Goal: Communication & Community: Share content

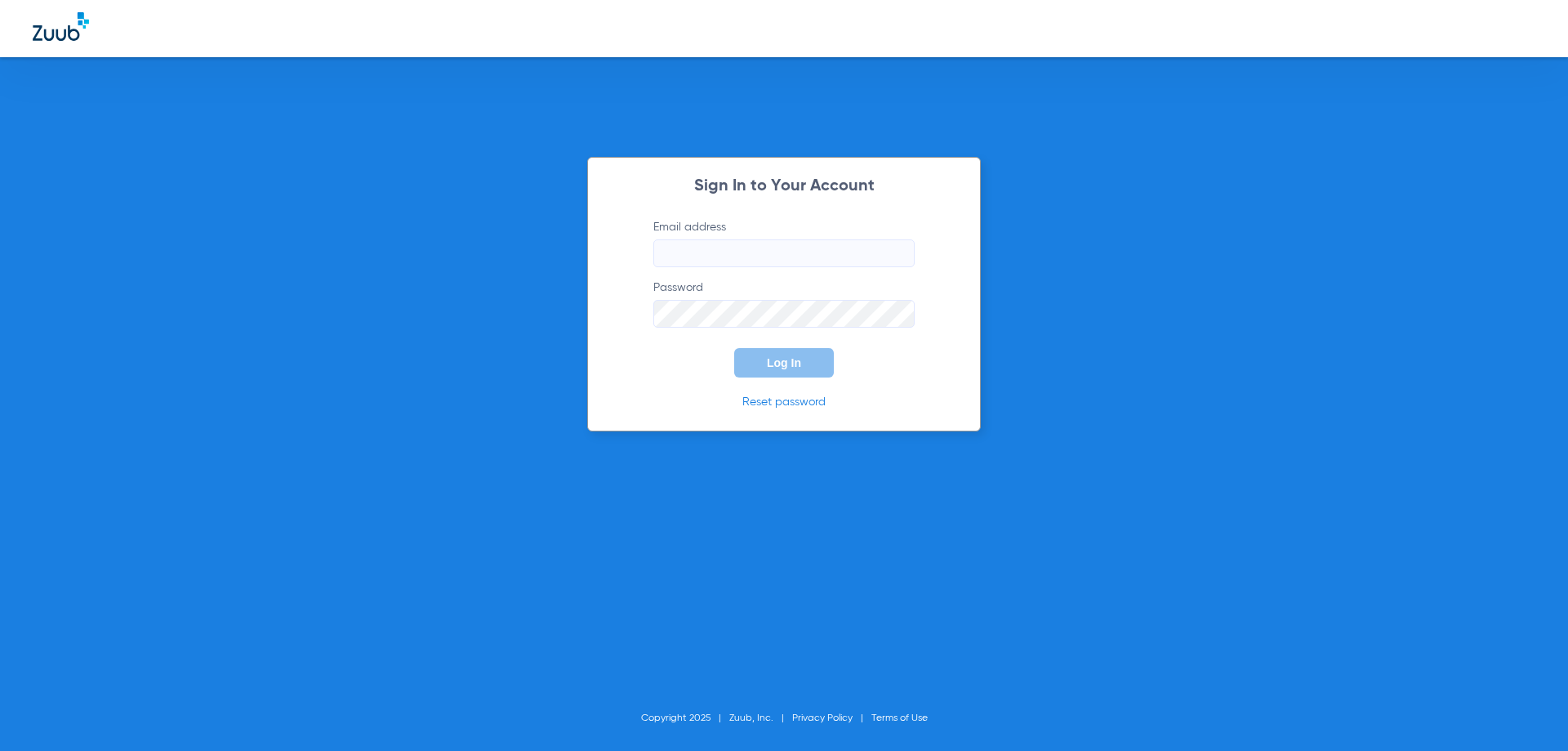
type input "[EMAIL_ADDRESS][DOMAIN_NAME]"
click at [769, 359] on span "Log In" at bounding box center [784, 363] width 34 height 13
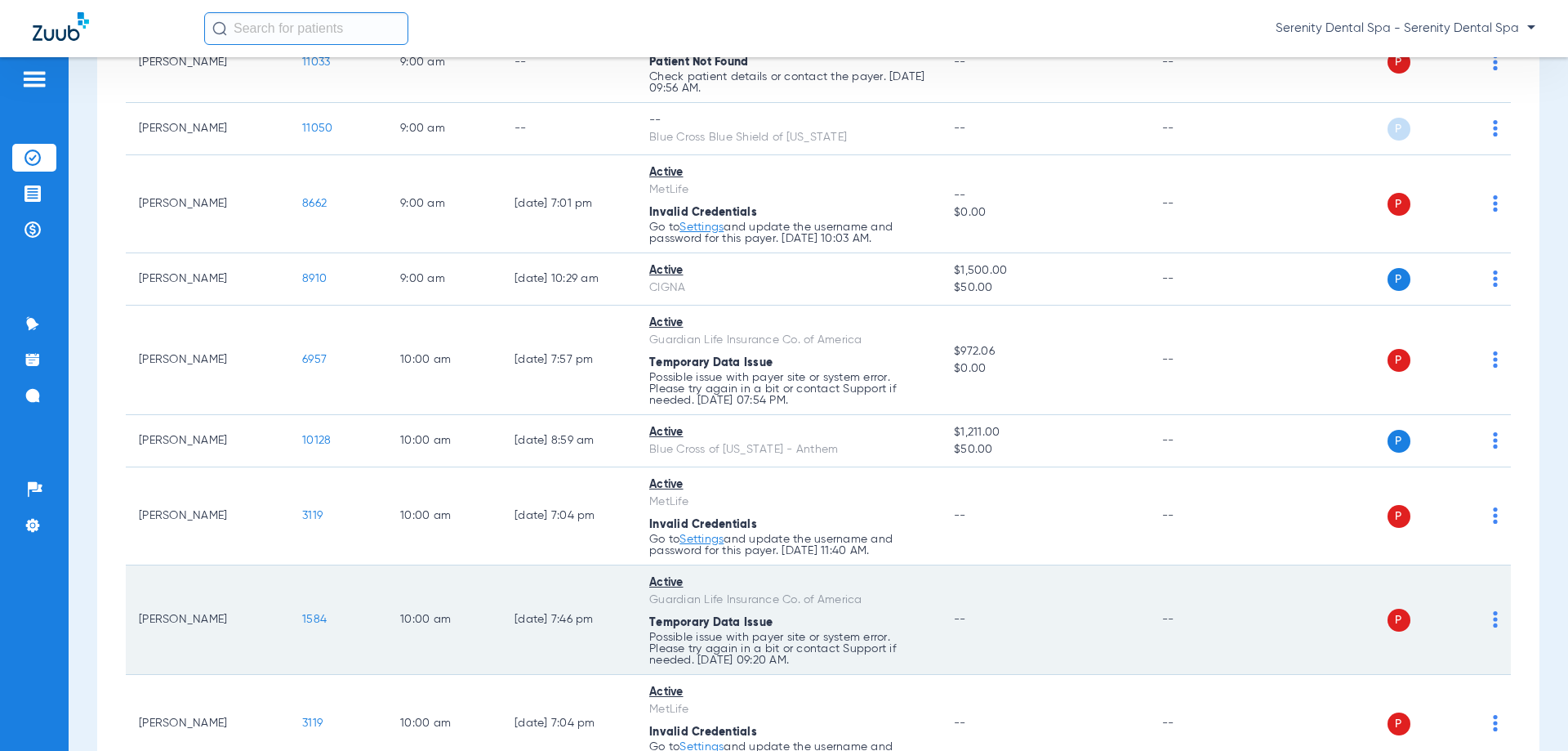
scroll to position [409, 0]
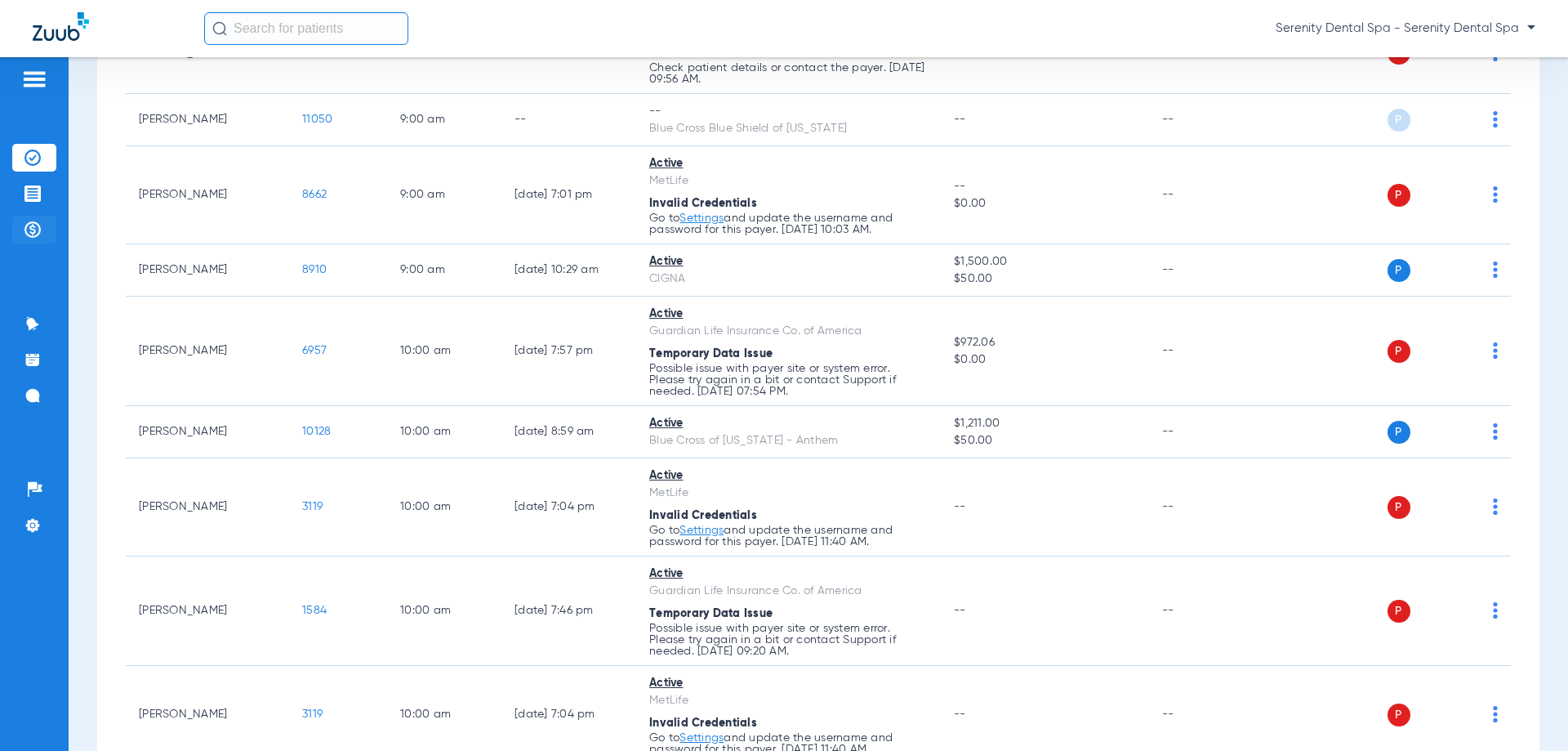
drag, startPoint x: 35, startPoint y: 195, endPoint x: 25, endPoint y: 218, distance: 25.1
click at [35, 194] on img at bounding box center [32, 193] width 16 height 16
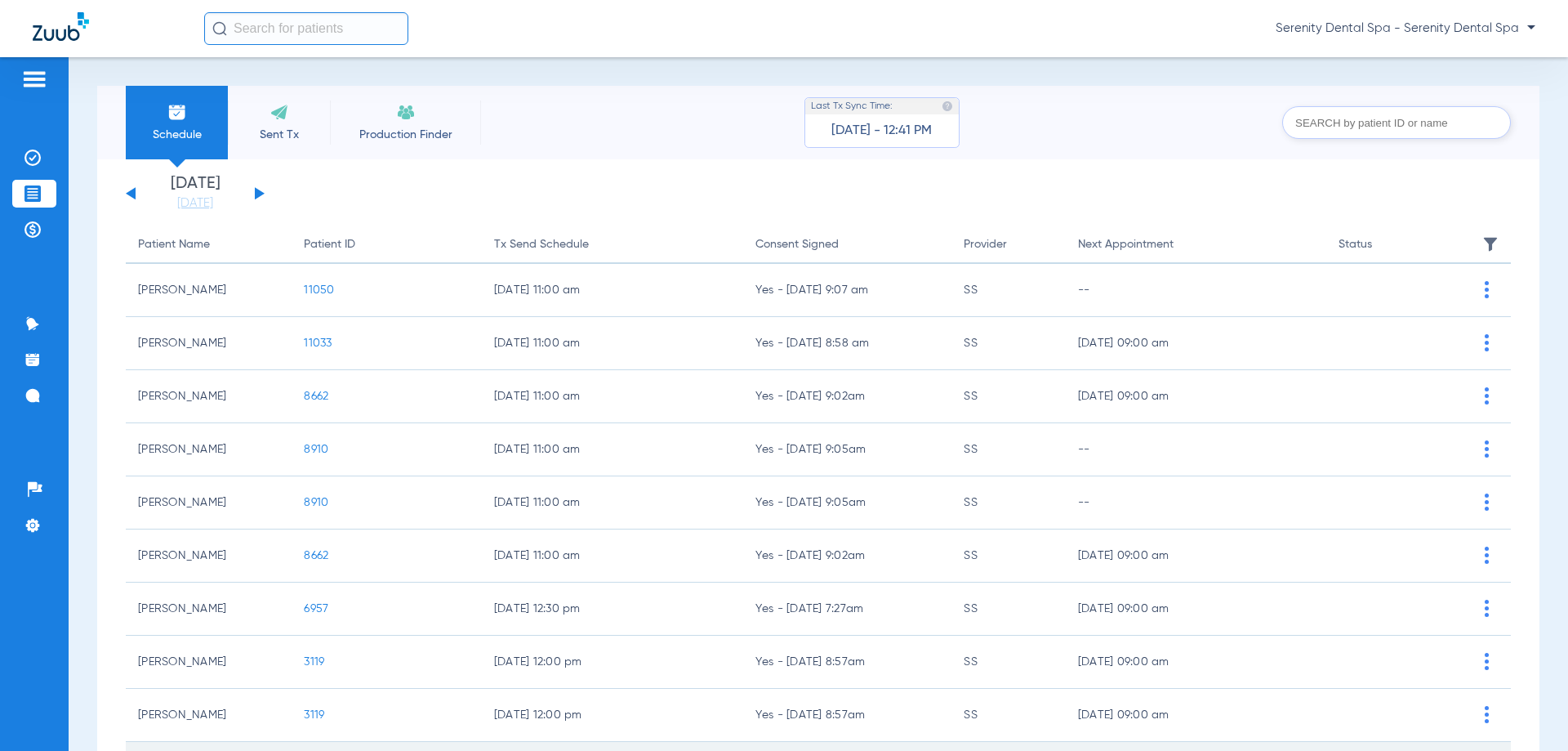
scroll to position [164, 0]
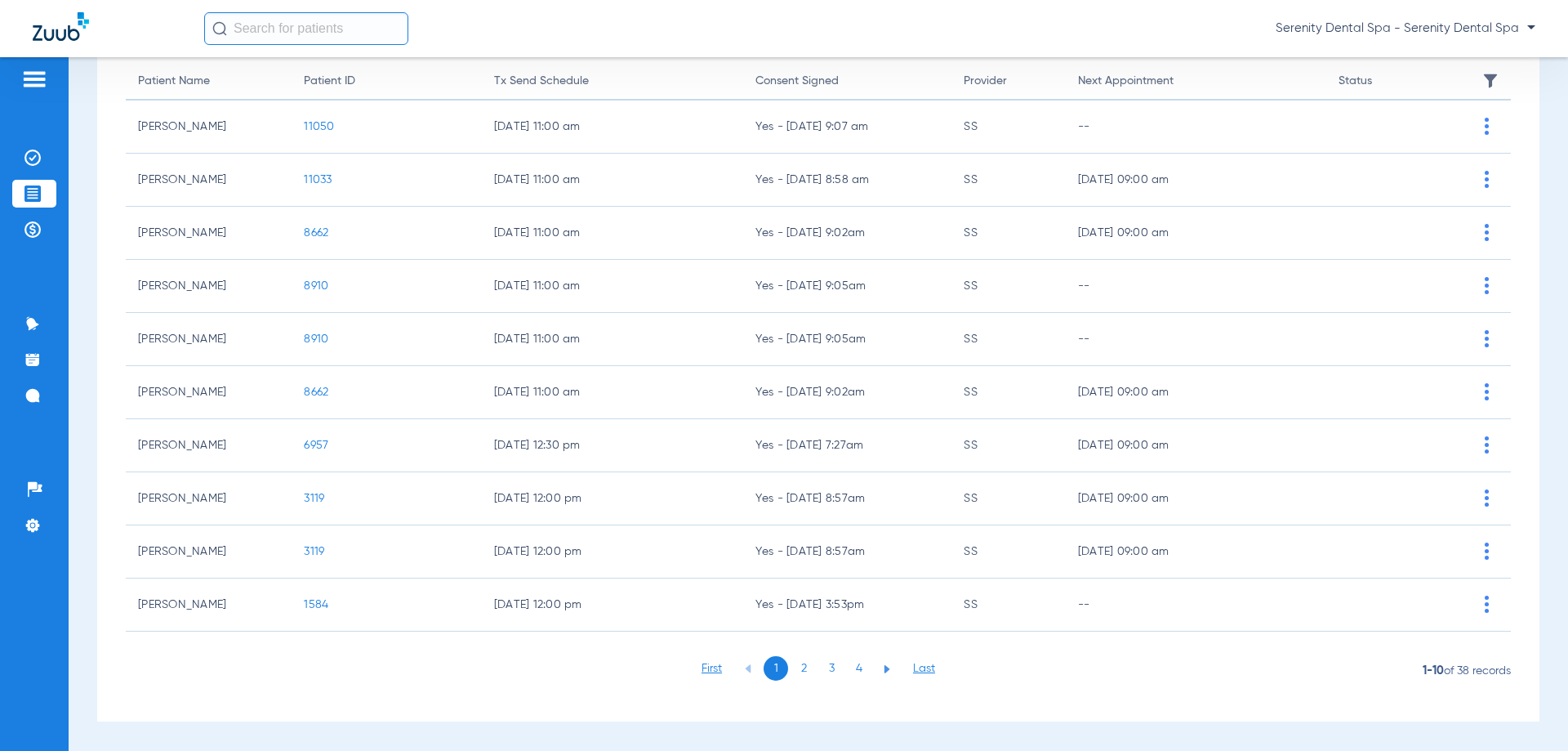
click at [799, 673] on li "2" at bounding box center [804, 668] width 25 height 25
click at [828, 670] on li "3" at bounding box center [831, 668] width 25 height 25
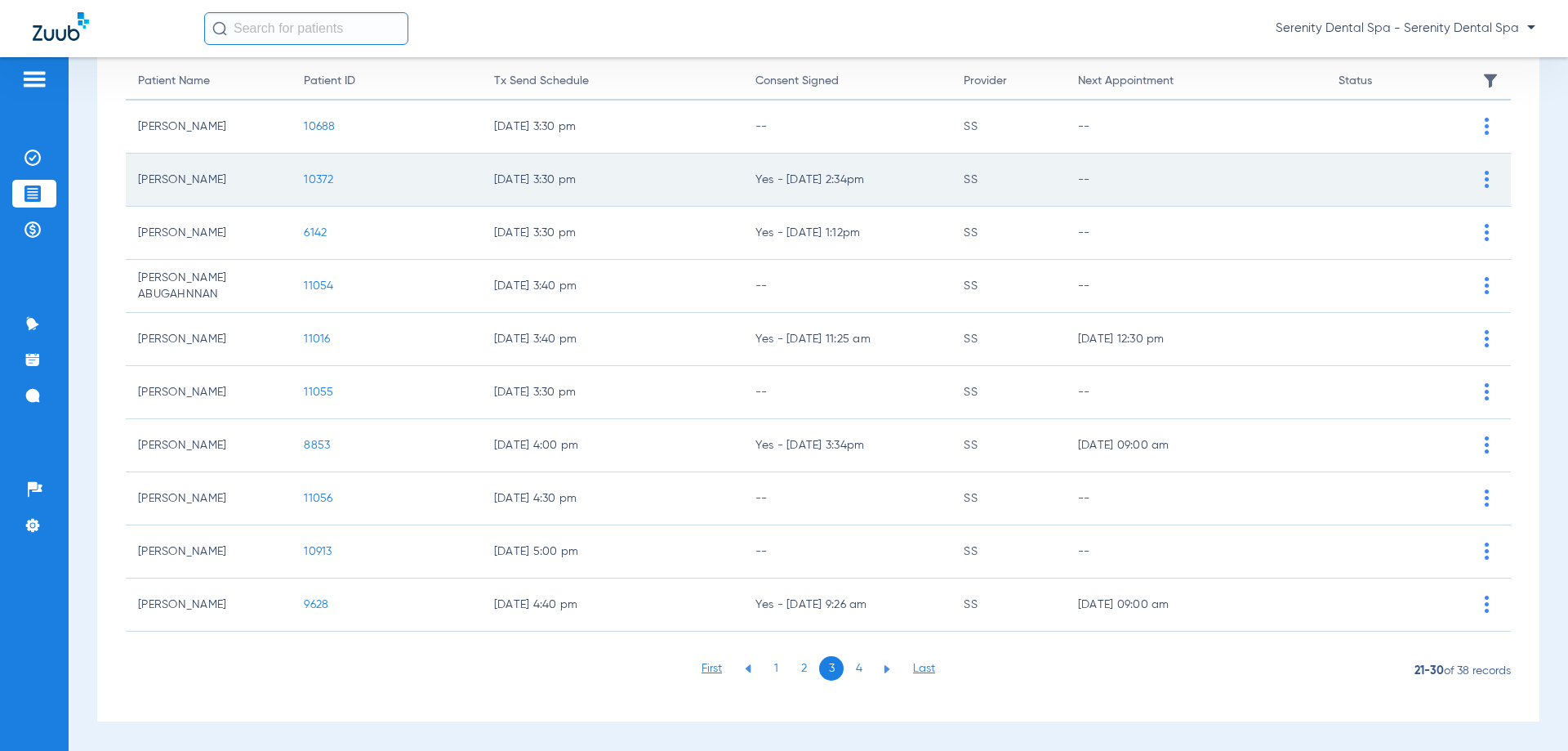
click at [310, 174] on span "10372" at bounding box center [318, 180] width 29 height 11
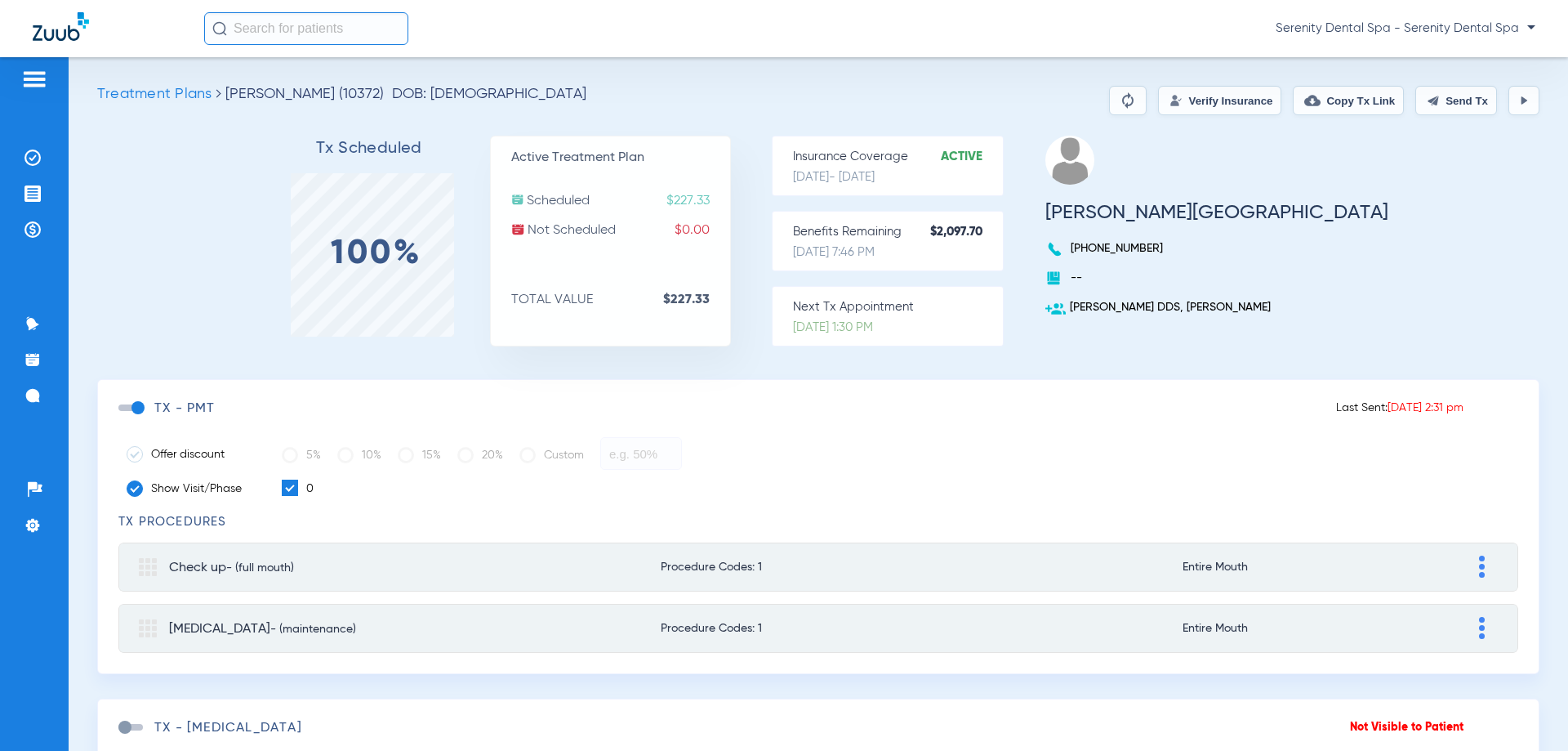
click at [1425, 100] on button "Send Tx" at bounding box center [1456, 100] width 81 height 29
click at [24, 192] on li "Treatment Acceptance" at bounding box center [34, 193] width 44 height 27
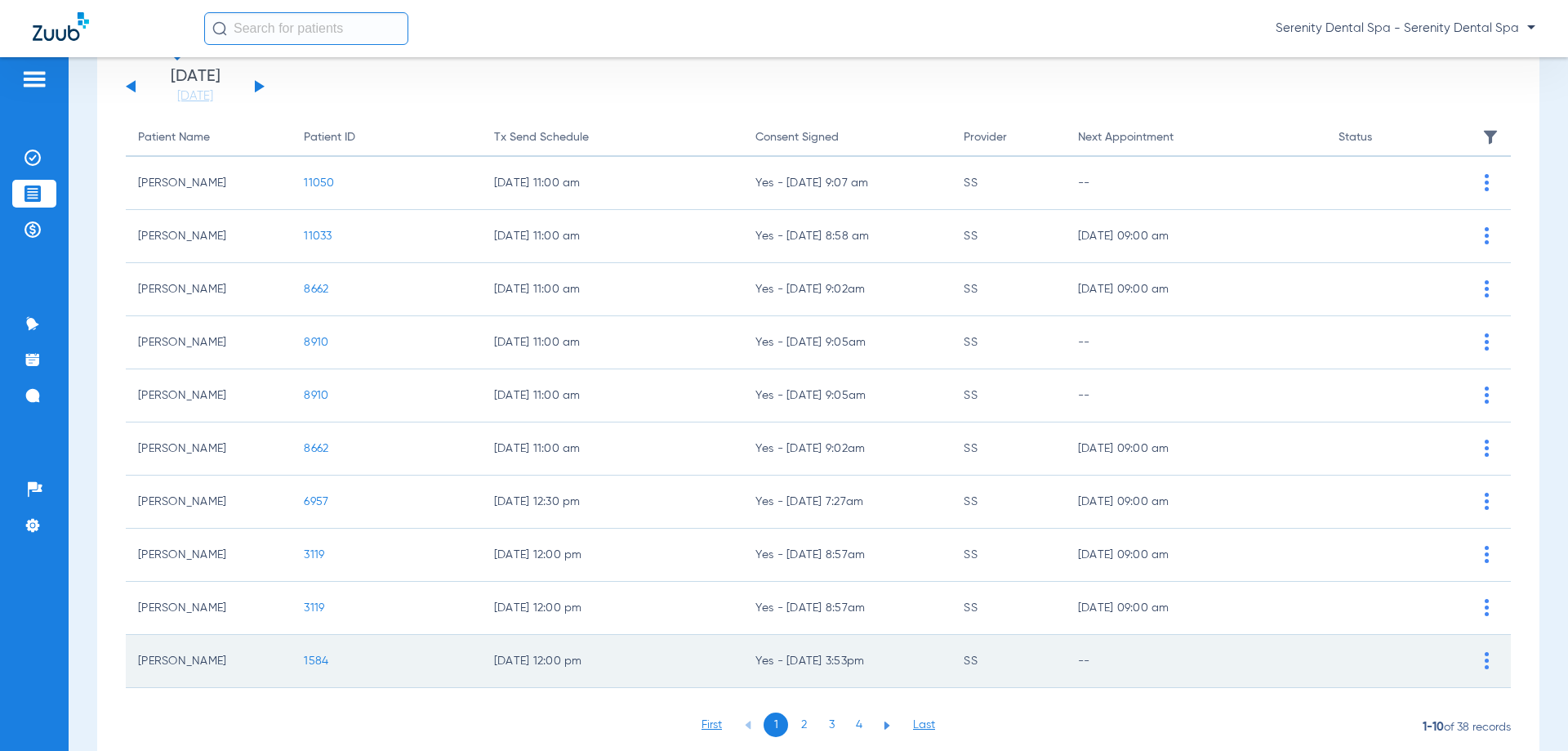
scroll to position [164, 0]
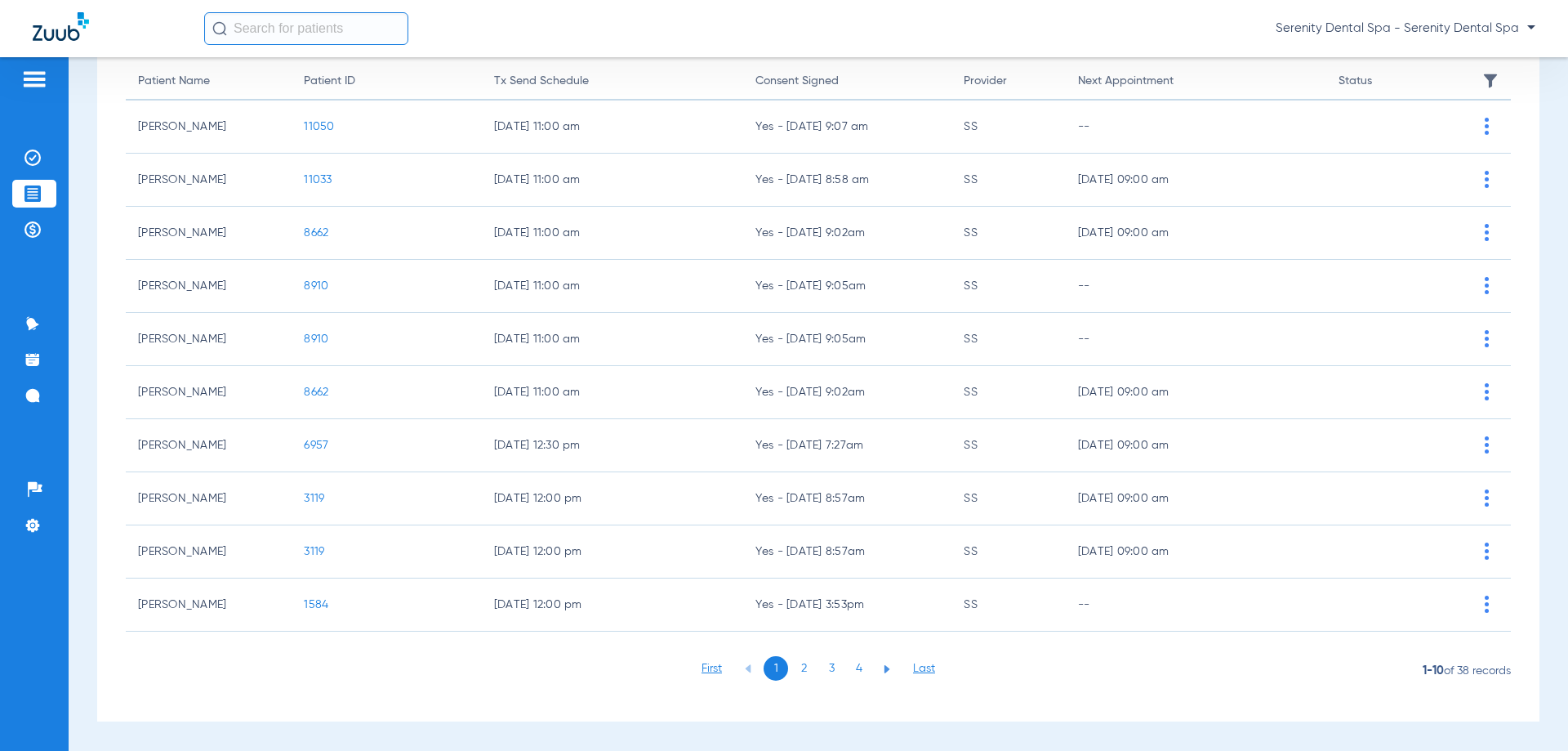
click at [831, 673] on li "3" at bounding box center [831, 668] width 25 height 25
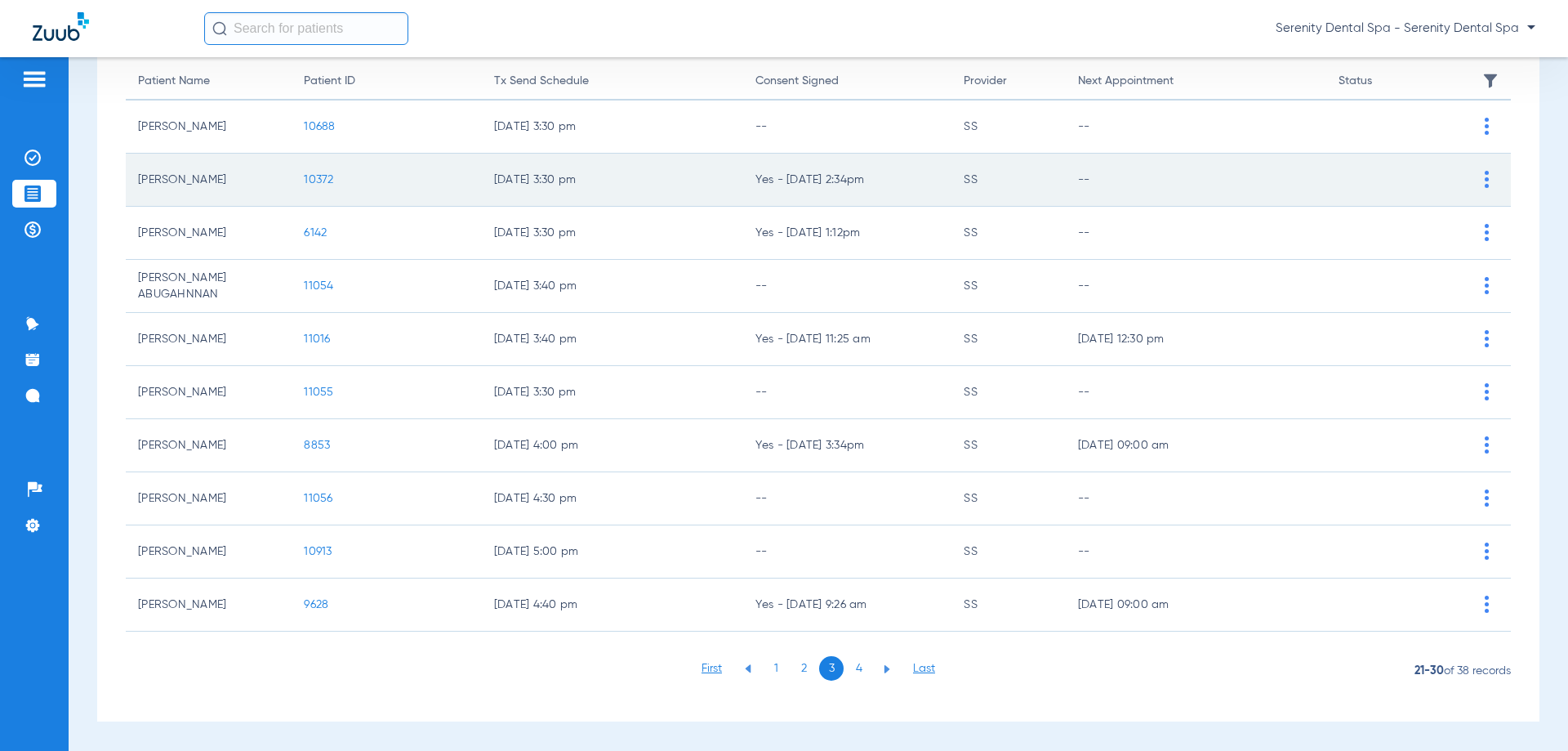
click at [320, 182] on span "10372" at bounding box center [318, 180] width 29 height 11
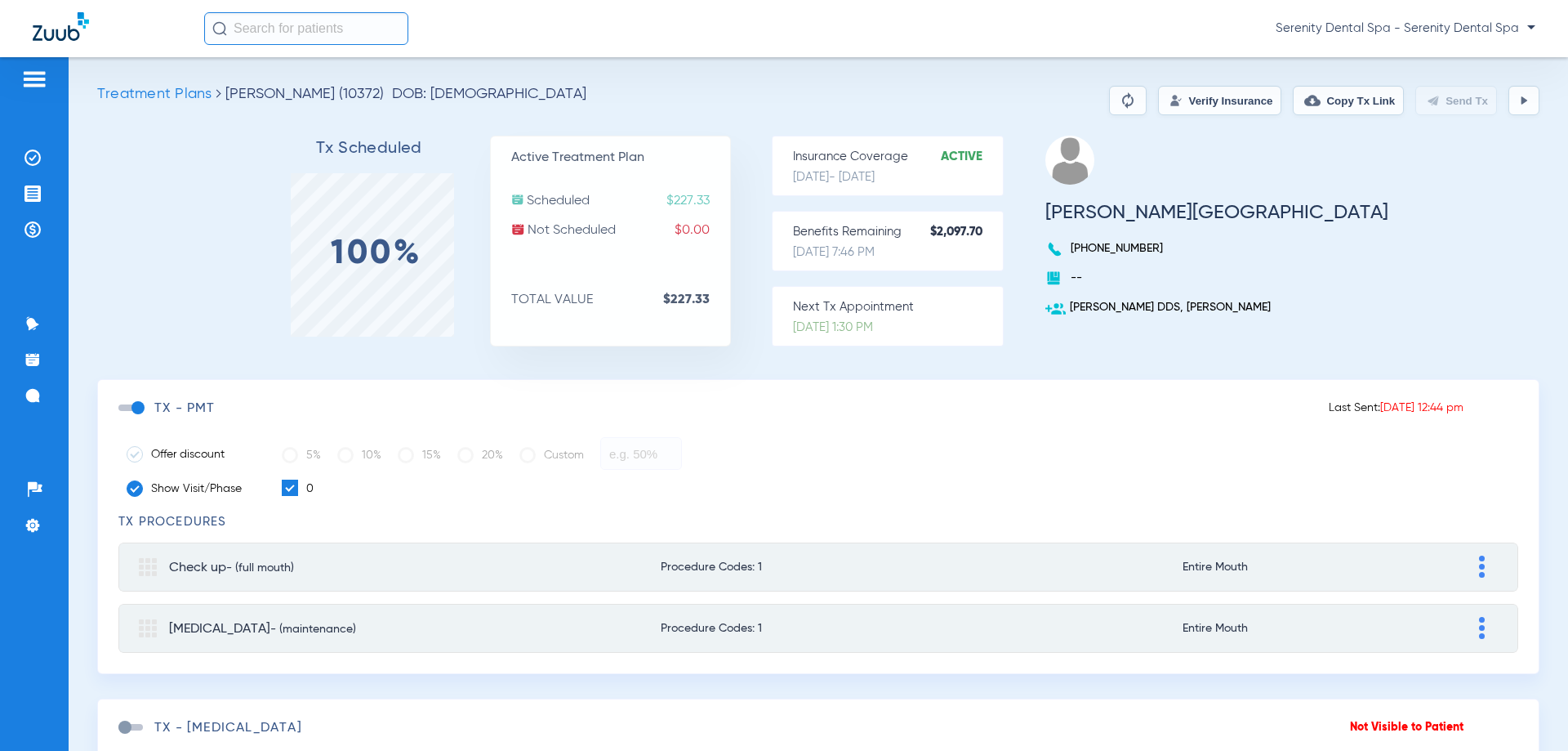
drag, startPoint x: 1350, startPoint y: 99, endPoint x: 1329, endPoint y: 108, distance: 22.8
click at [1350, 98] on button "Copy Tx Link" at bounding box center [1348, 100] width 111 height 29
drag, startPoint x: 24, startPoint y: 231, endPoint x: 21, endPoint y: 390, distance: 159.0
click at [30, 370] on div "Patients Insurance Verification Treatment Acceptance Payments & A/R Communicati…" at bounding box center [34, 432] width 69 height 751
click at [20, 394] on li "Messages 3" at bounding box center [34, 394] width 44 height 27
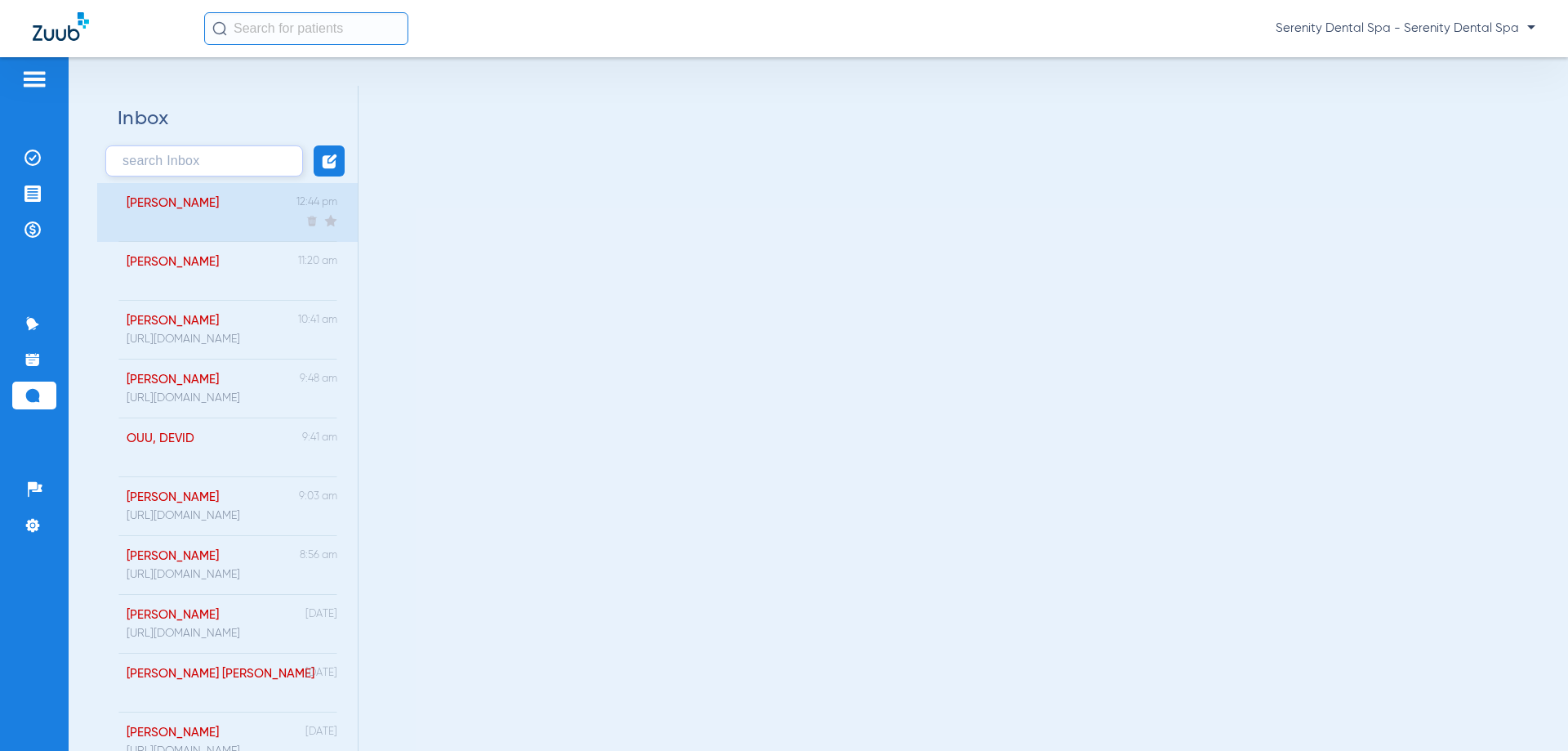
click at [204, 212] on div "[PERSON_NAME]" at bounding box center [165, 212] width 110 height 59
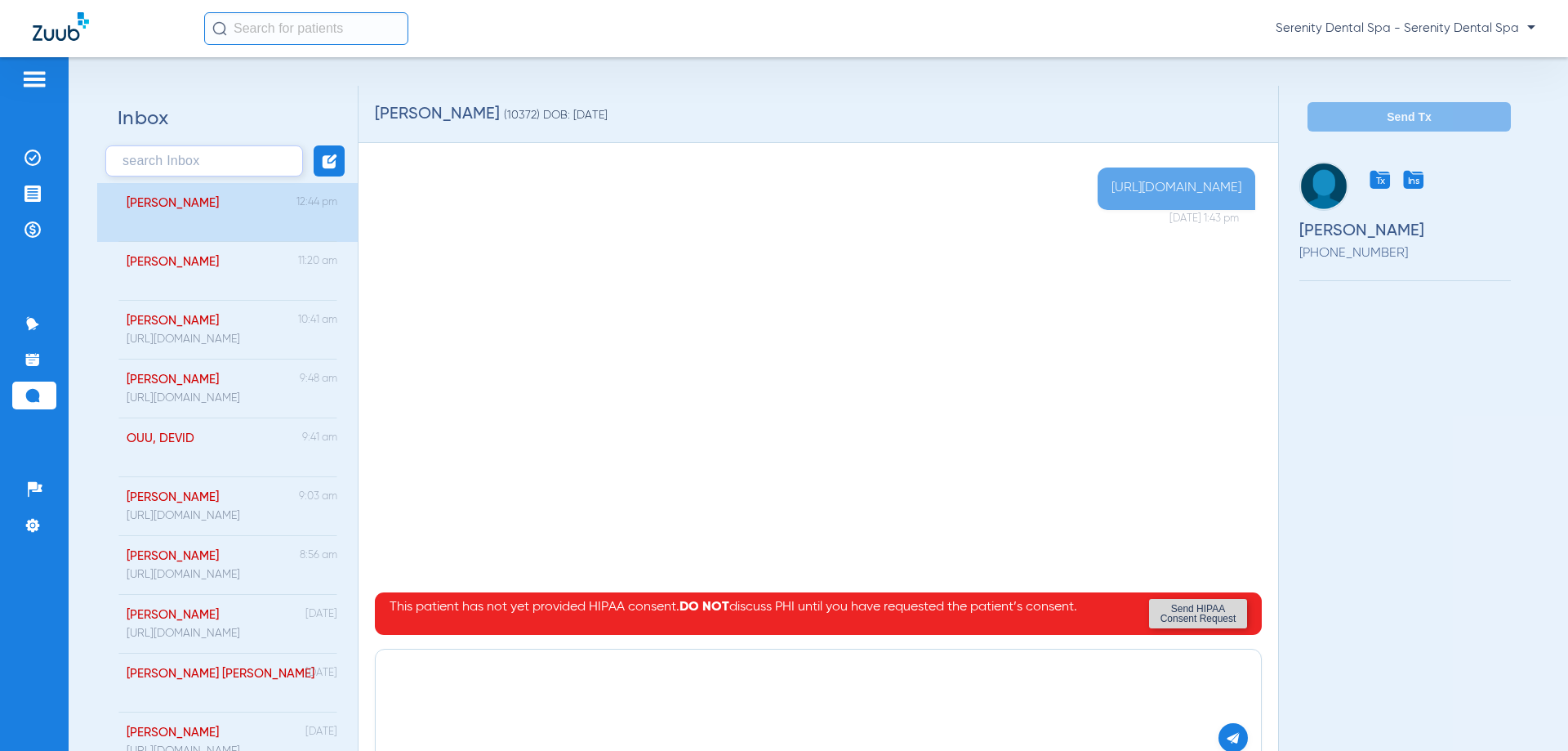
paste textarea "[URL][DOMAIN_NAME]"
type textarea "[URL][DOMAIN_NAME]"
drag, startPoint x: 530, startPoint y: 497, endPoint x: 689, endPoint y: 741, distance: 291.2
click at [530, 498] on div "[URL][DOMAIN_NAME] [DATE] 1:43 pm" at bounding box center [818, 376] width 887 height 416
click at [1226, 737] on img at bounding box center [1233, 738] width 15 height 15
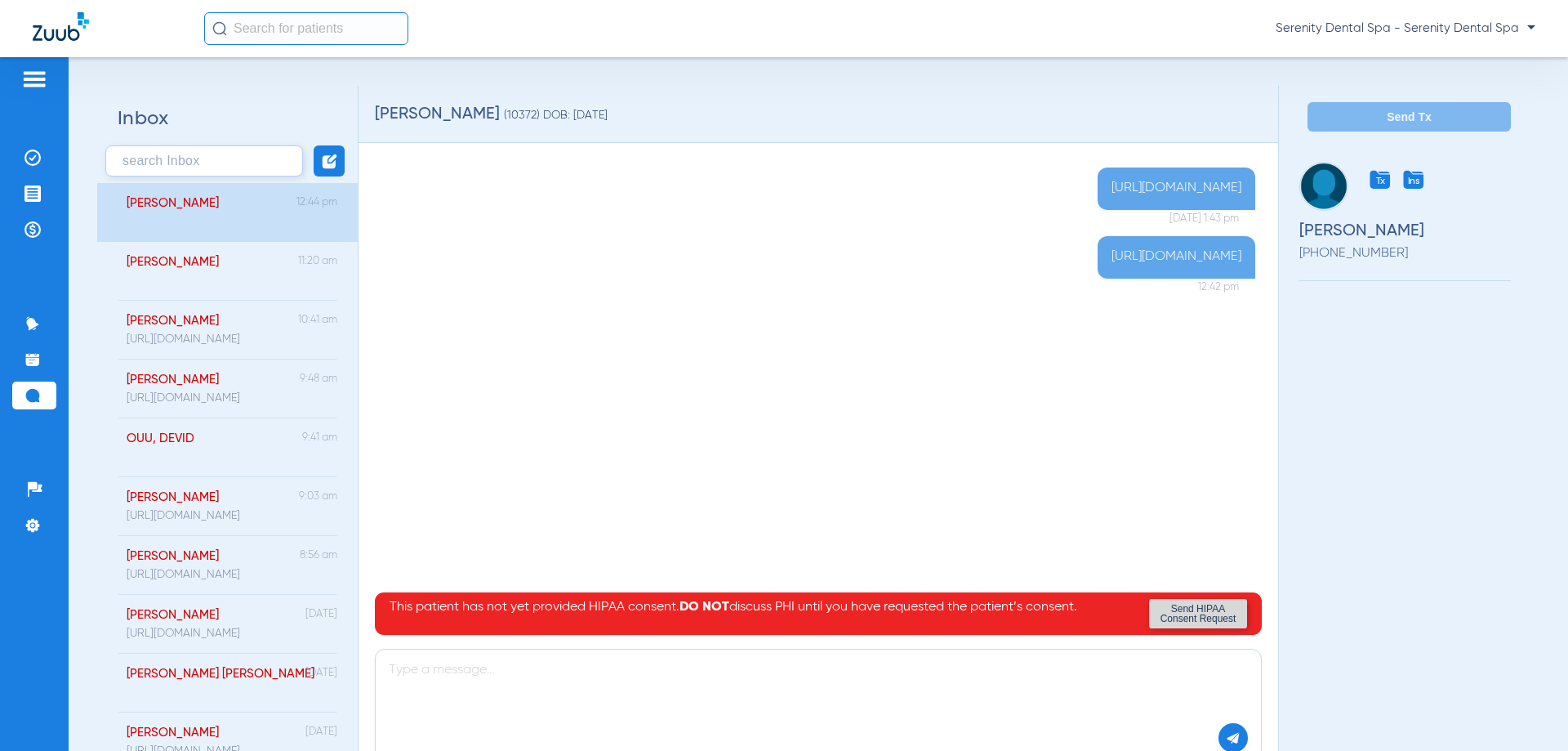
click at [39, 199] on img at bounding box center [32, 193] width 16 height 16
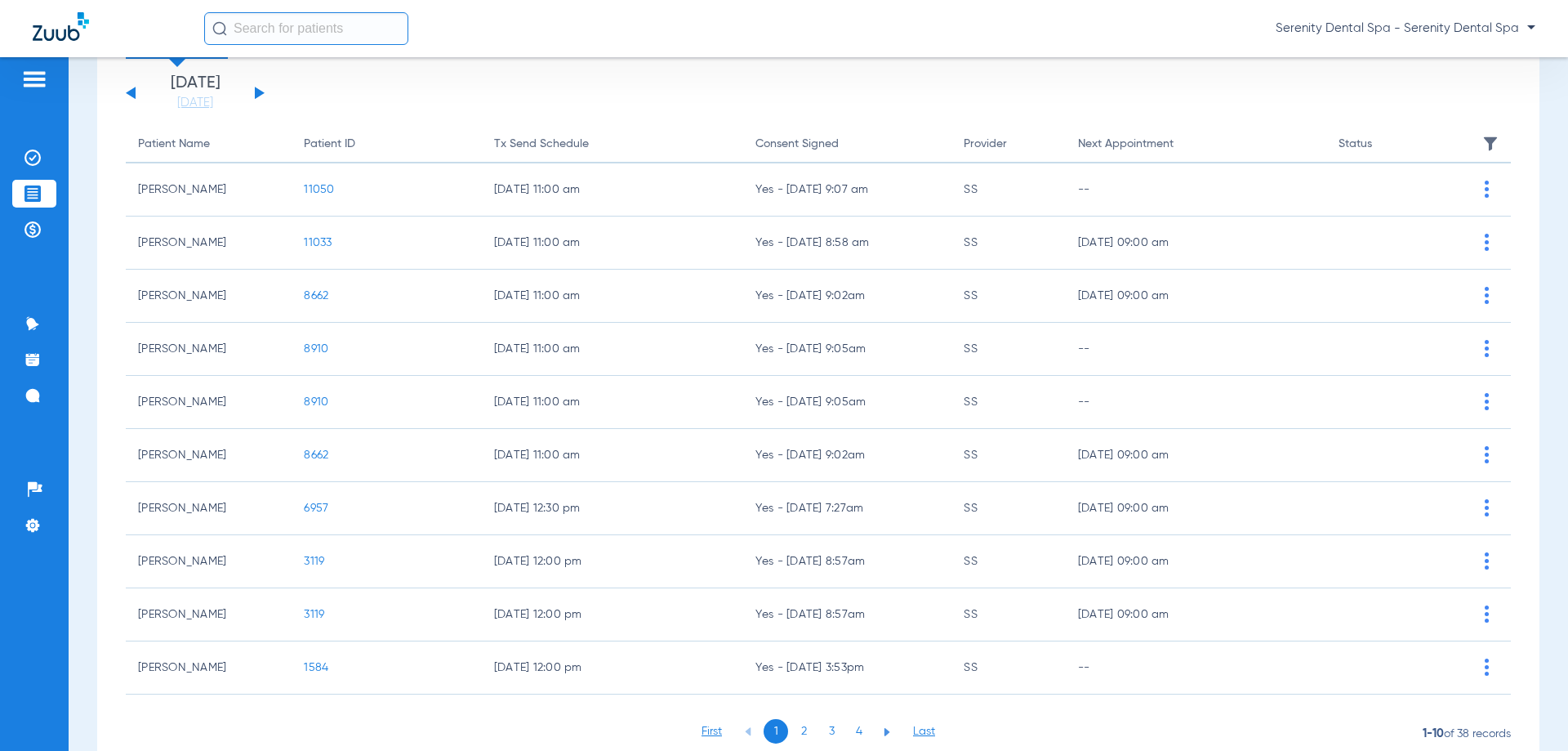
scroll to position [164, 0]
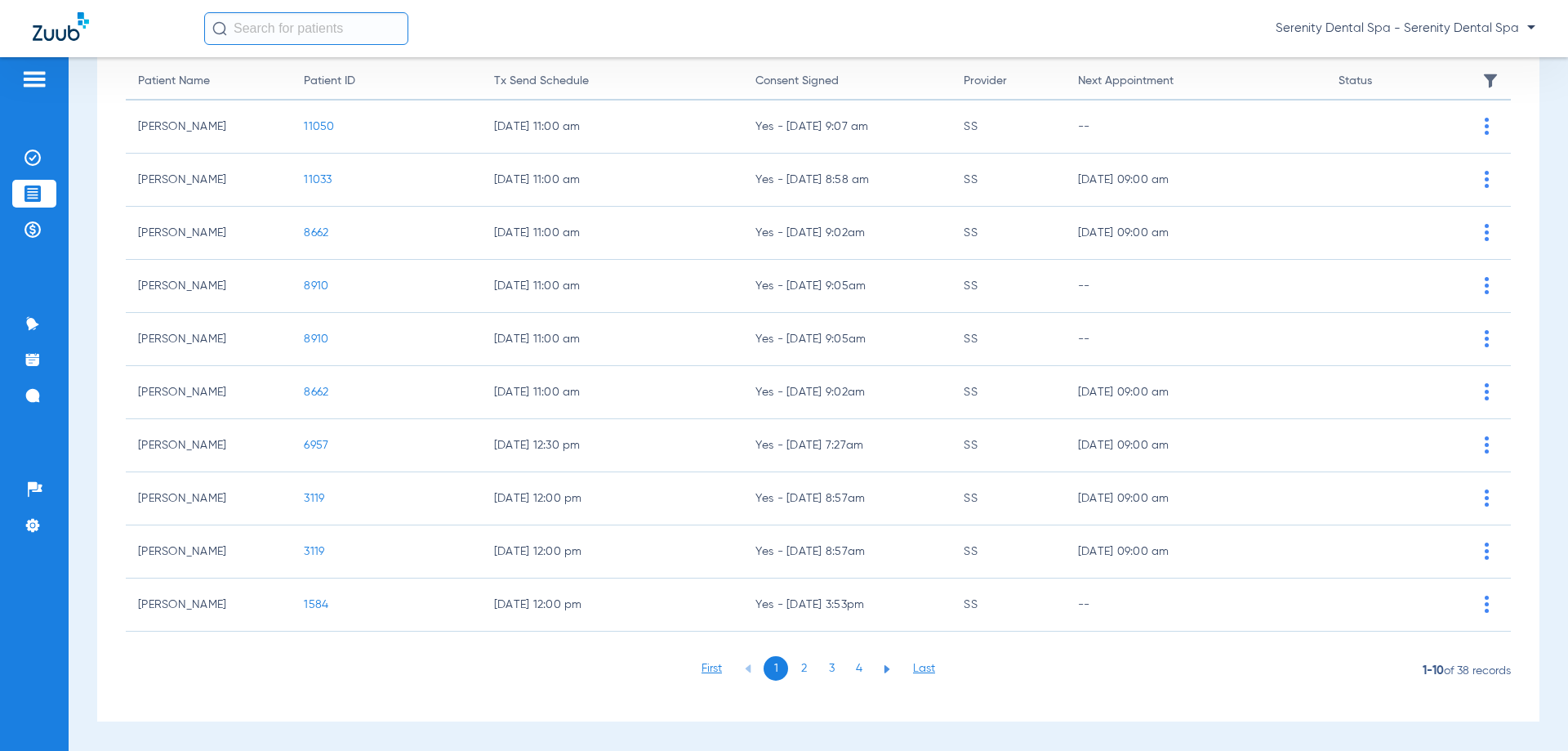
click at [792, 668] on li "2" at bounding box center [804, 668] width 25 height 25
click at [824, 668] on li "3" at bounding box center [831, 668] width 25 height 25
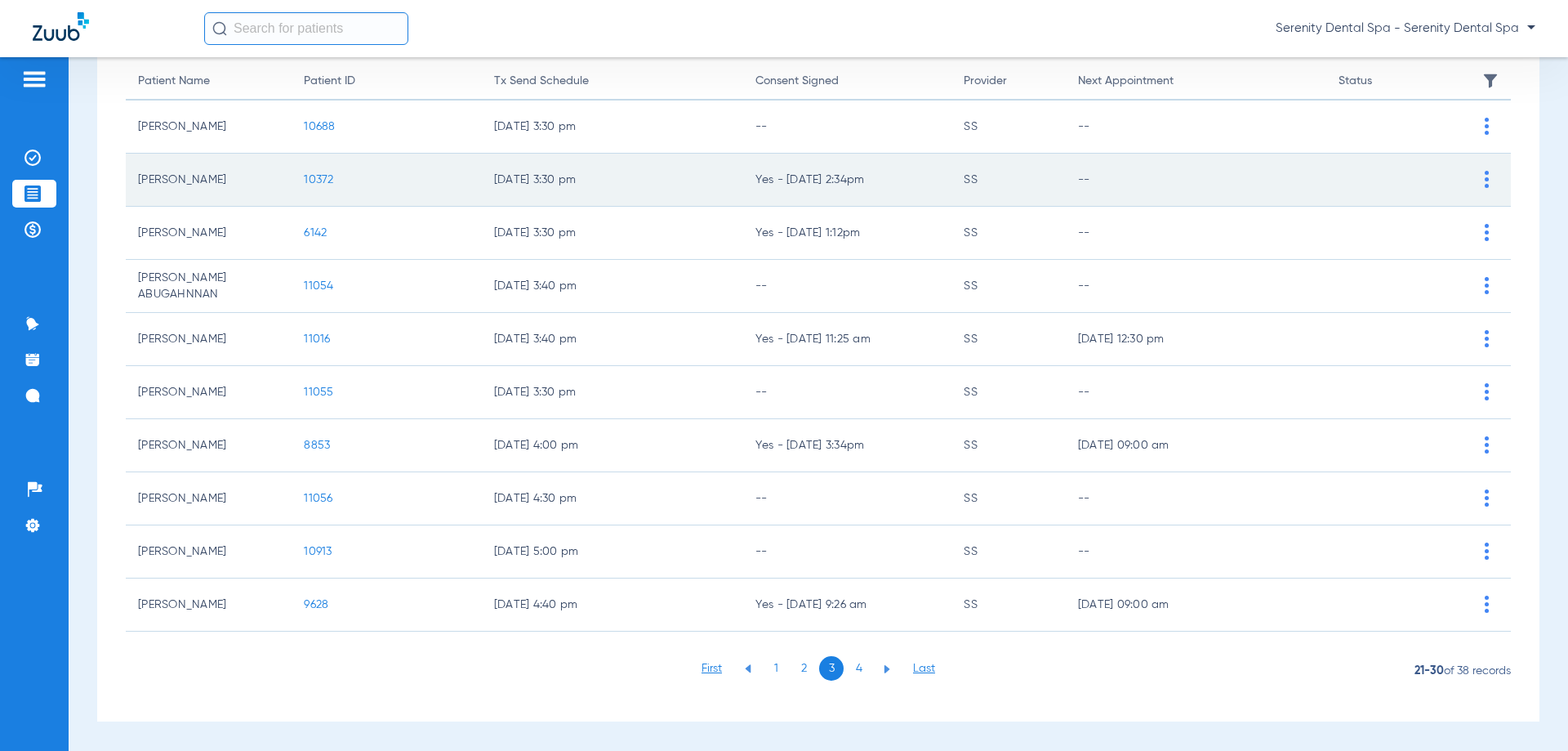
click at [308, 169] on td "10372" at bounding box center [386, 180] width 189 height 53
click at [308, 171] on td "10372" at bounding box center [386, 180] width 189 height 53
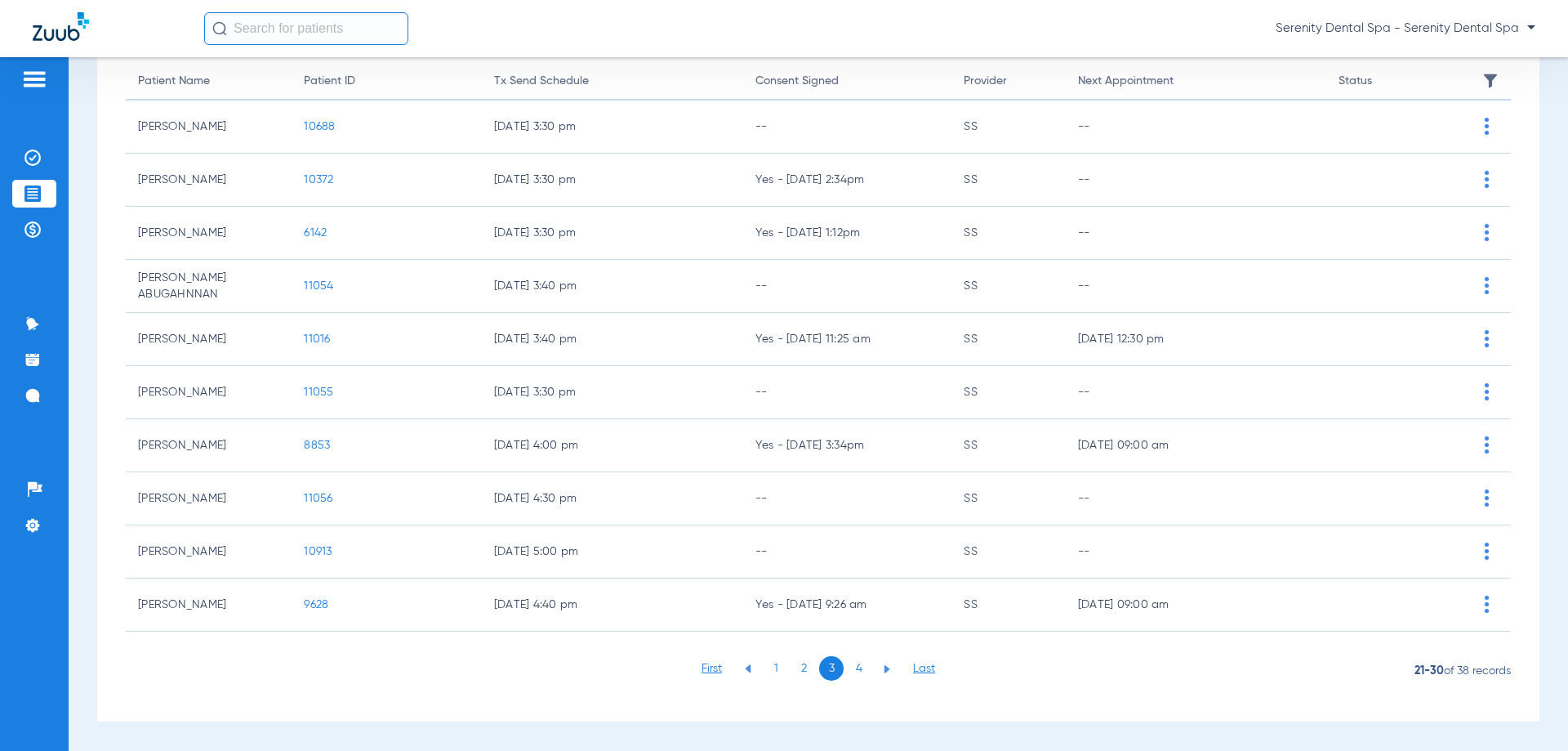
click at [308, 177] on span "10372" at bounding box center [318, 180] width 29 height 11
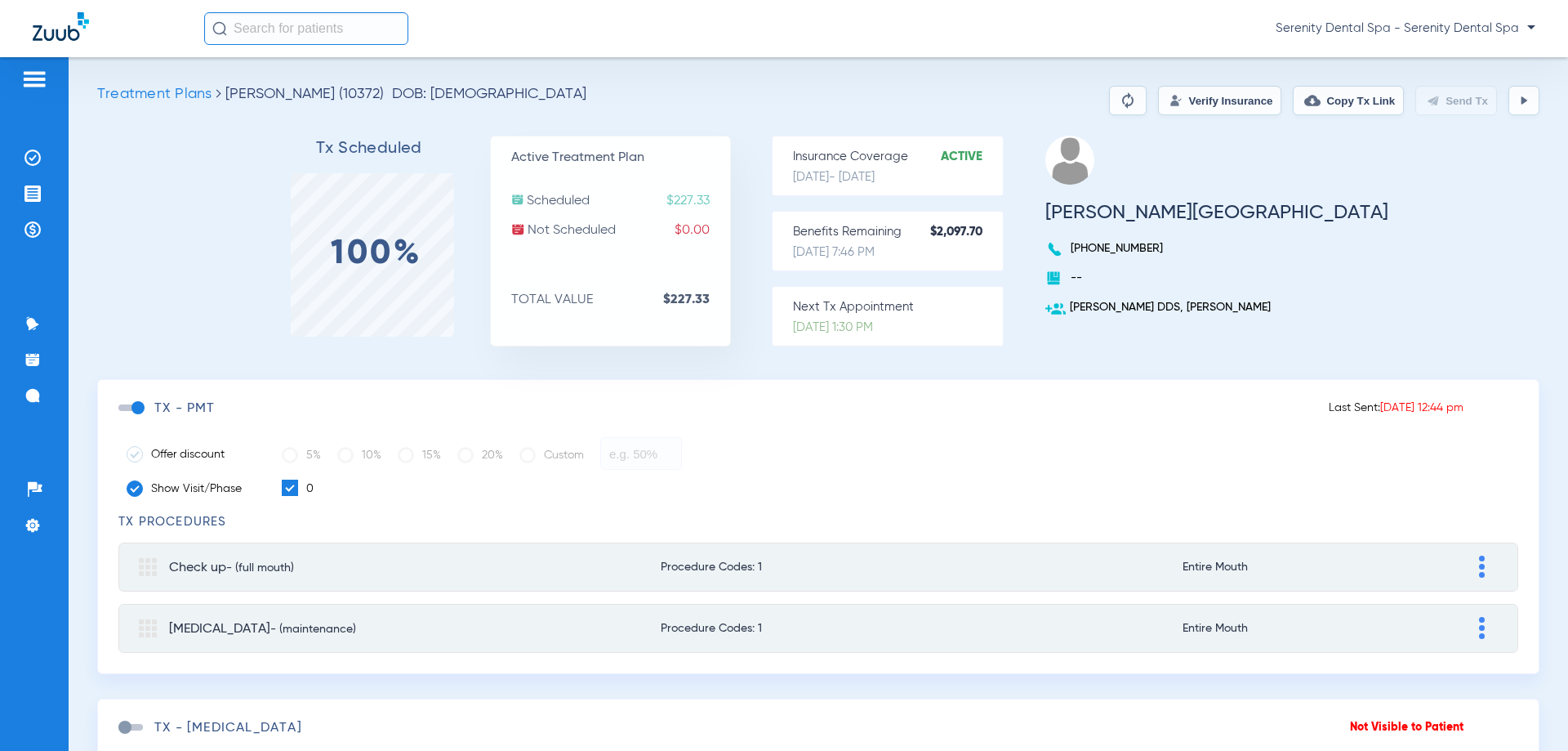
click at [1524, 95] on button at bounding box center [1524, 100] width 31 height 29
